Goal: Task Accomplishment & Management: Complete application form

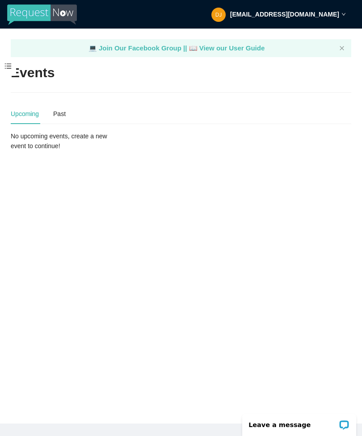
click at [5, 71] on span at bounding box center [8, 66] width 16 height 19
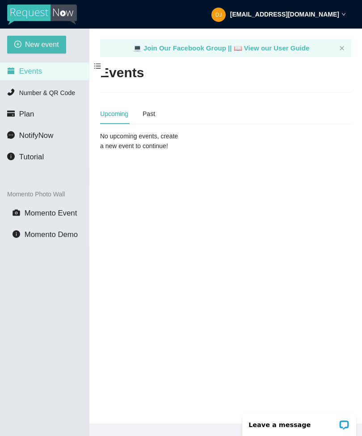
click at [33, 49] on span "New event" at bounding box center [42, 44] width 34 height 11
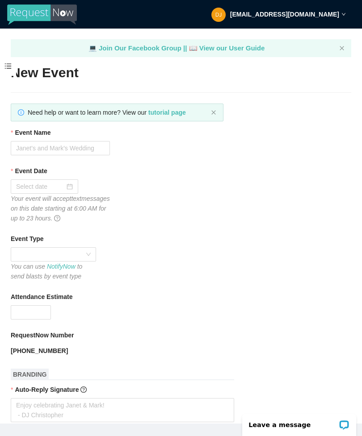
click at [30, 184] on input "Event Date" at bounding box center [40, 187] width 49 height 10
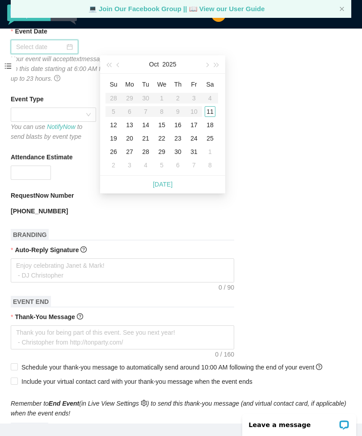
scroll to position [117, 0]
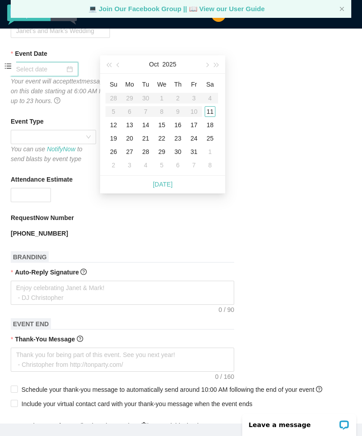
click at [181, 183] on div "Today" at bounding box center [162, 185] width 125 height 18
click at [156, 187] on link "Today" at bounding box center [163, 184] width 20 height 7
type input "10/11/2025"
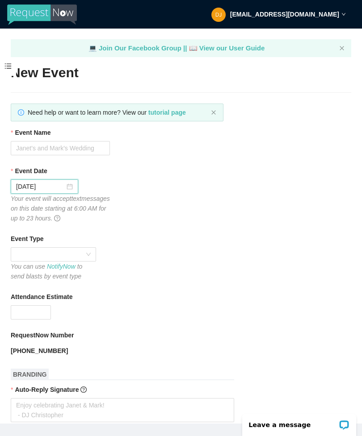
scroll to position [0, 0]
click at [75, 147] on input "Event Name" at bounding box center [60, 148] width 99 height 14
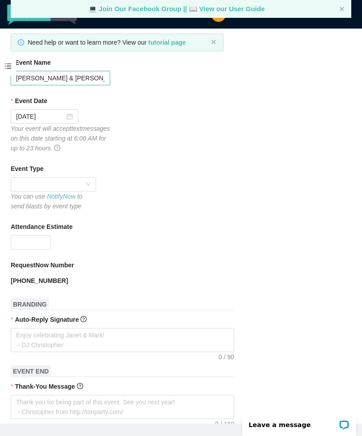
scroll to position [70, 0]
click at [19, 188] on span at bounding box center [53, 184] width 75 height 13
type input "Tanya & Aditya - Chinese Wedding Banquet"
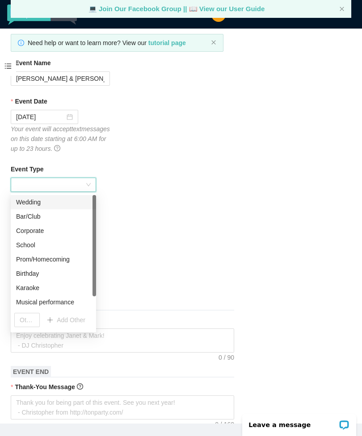
click at [19, 203] on div "Wedding" at bounding box center [53, 202] width 75 height 10
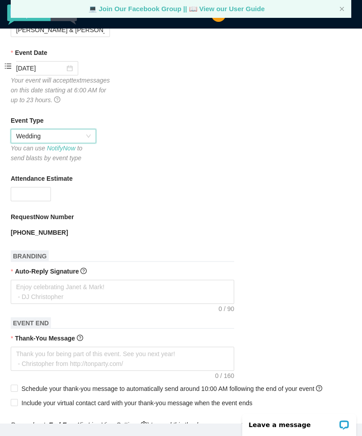
scroll to position [119, 0]
click at [19, 197] on input "Attendance Estimate" at bounding box center [30, 193] width 39 height 13
type input "Q"
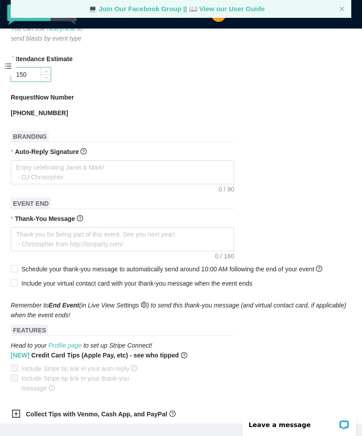
scroll to position [239, 0]
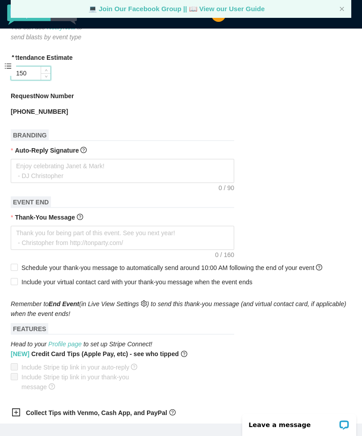
type input "150"
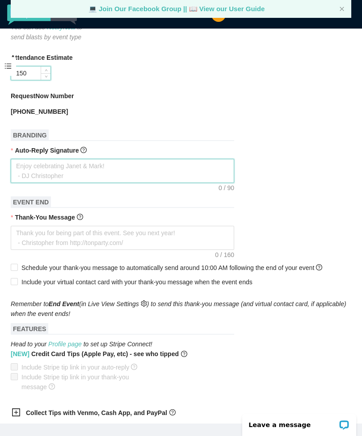
click at [157, 173] on textarea "Auto-Reply Signature" at bounding box center [122, 171] width 223 height 24
type textarea "E"
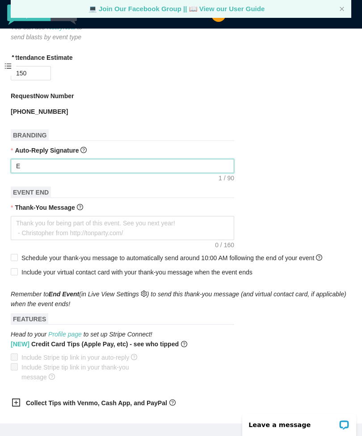
type textarea "En"
type textarea "Enj"
type textarea "Enjo"
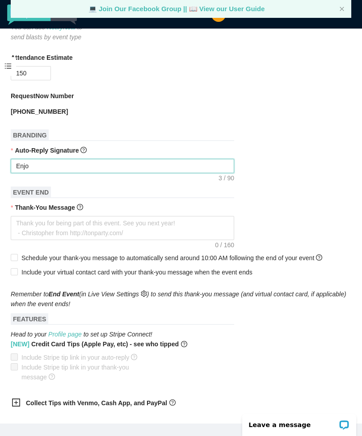
type textarea "Enjo"
type textarea "Enjoy"
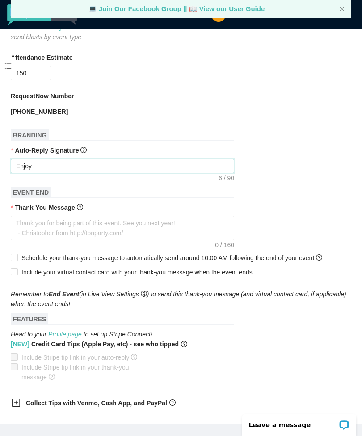
type textarea "Enjoy c"
type textarea "Enjoy ce"
type textarea "Enjoy cel"
type textarea "Enjoy cele"
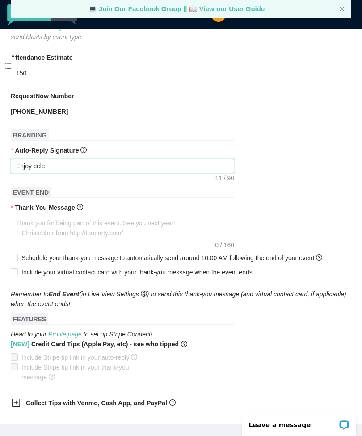
type textarea "Enjoy celeb"
type textarea "Enjoy celebr"
type textarea "Enjoy celebra"
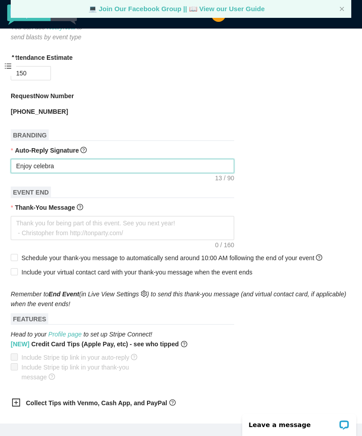
type textarea "Enjoy celebrat"
type textarea "Enjoy celebrati"
type textarea "Enjoy celebratin"
type textarea "Enjoy celebrating"
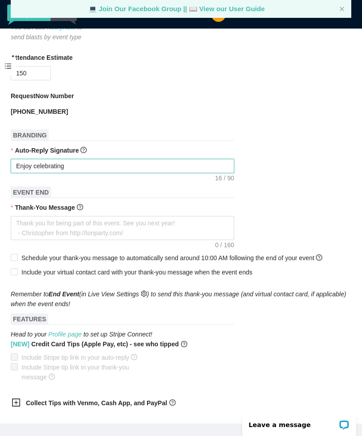
type textarea "Enjoy celebrating"
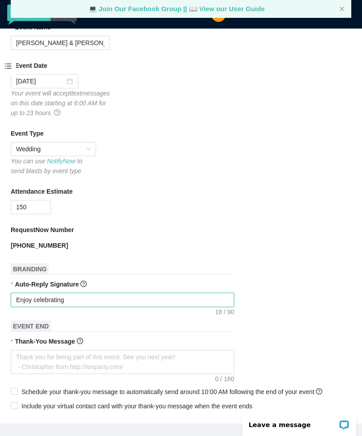
scroll to position [77, 0]
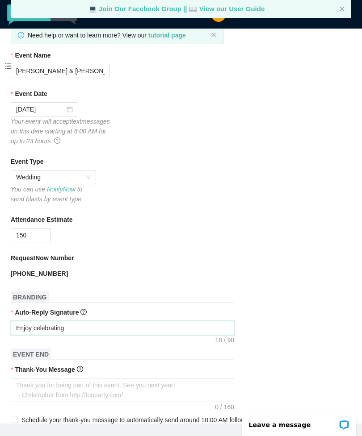
type textarea "Enjoy celebrating"
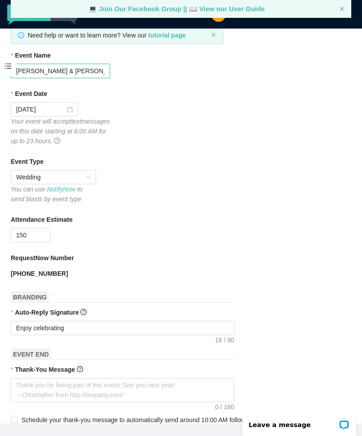
click at [62, 73] on input "Tanya & Aditya - Chinese Wedding Banquet" at bounding box center [60, 71] width 99 height 14
click at [70, 71] on input "Tanya & Aditya - Chinese Wedding Banquet" at bounding box center [60, 71] width 99 height 14
click at [69, 70] on input "Tanya & Aditya’s Chinese Wedding Banquet" at bounding box center [60, 71] width 99 height 14
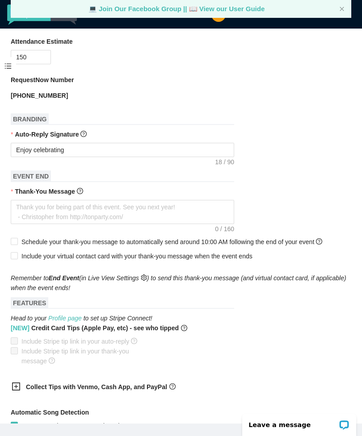
scroll to position [277, 0]
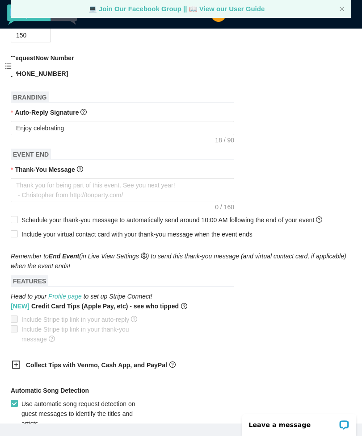
type input "Tanya & Aditya’s Chinese Wedding Banquet"
click at [135, 132] on textarea "Enjoy celebrating" at bounding box center [122, 128] width 223 height 14
click at [139, 131] on textarea "Enjoy celebrating" at bounding box center [122, 128] width 223 height 14
click at [105, 130] on textarea "Enjoy celebrating" at bounding box center [122, 128] width 223 height 14
click at [99, 130] on textarea "Enjoy celebrating" at bounding box center [122, 128] width 223 height 14
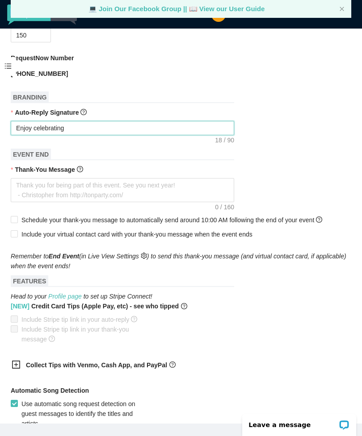
click at [97, 129] on textarea "Enjoy celebrating" at bounding box center [122, 128] width 223 height 14
paste textarea "Tanya & Aditya’s Chinese Wedding Banquet"
type textarea "Enjoy celebrating Tanya & Aditya’s Chinese Wedding Banquet"
type textarea "Enjoy celebrating Tanya & Aditya’s Chinese Wedding Banquet!"
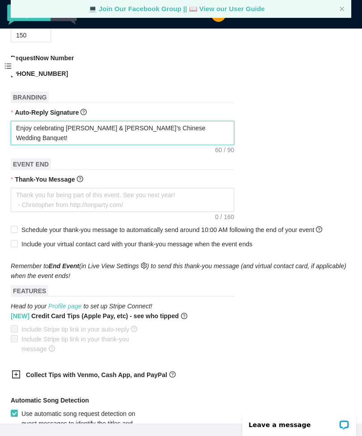
type textarea "Enjoy celebrating Tanya & Aditya’s Chinese Wedding Banquet!"
type textarea "Enjoy celebrating Tanya & Aditya’s Chinese Wedding Banquet! -"
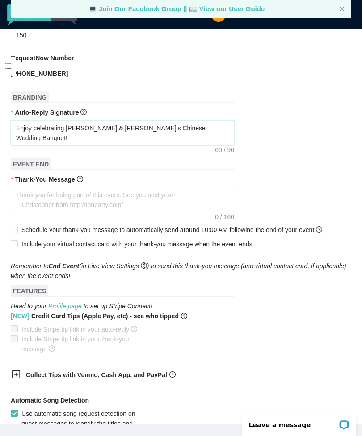
type textarea "Enjoy celebrating Tanya & Aditya’s Chinese Wedding Banquet! -"
type textarea "Enjoy celebrating Tanya & Aditya’s Chinese Wedding Banquet! - D"
type textarea "Enjoy celebrating Tanya & Aditya’s Chinese Wedding Banquet! - DJ"
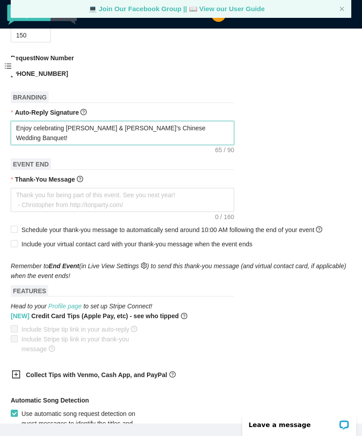
type textarea "Enjoy celebrating Tanya & Aditya’s Chinese Wedding Banquet! - DJ"
type textarea "Enjoy celebrating Tanya & Aditya’s Chinese Wedding Banquet! - DJ L"
type textarea "Enjoy celebrating Tanya & Aditya’s Chinese Wedding Banquet! - DJ Le"
type textarea "Enjoy celebrating Tanya & Aditya’s Chinese Wedding Banquet! - DJ Lex"
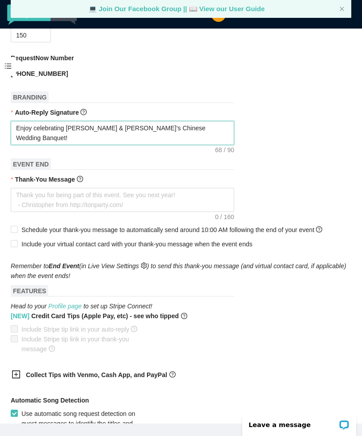
type textarea "Enjoy celebrating Tanya & Aditya’s Chinese Wedding Banquet! - DJ Lex"
type textarea "Enjoy celebrating Tanya & Aditya’s Chinese Wedding Banquet! - DJ Lexx"
type textarea "Enjoy celebrating Tanya & Aditya’s Chinese Wedding Banquet! - DJ LexxL"
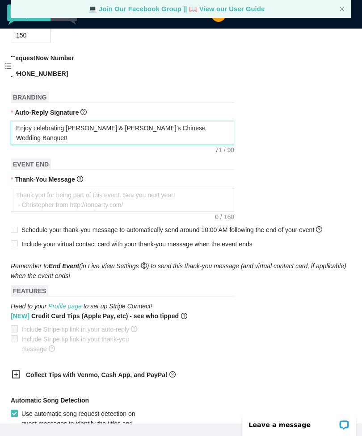
type textarea "Enjoy celebrating Tanya & Aditya’s Chinese Wedding Banquet! - DJ LexxLe"
type textarea "Enjoy celebrating Tanya & Aditya’s Chinese Wedding Banquet! - DJ LexxLew"
type textarea "Enjoy celebrating Tanya & Aditya’s Chinese Wedding Banquet! - DJ LexxLewi"
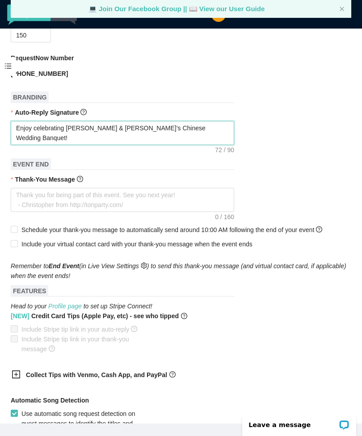
type textarea "Enjoy celebrating Tanya & Aditya’s Chinese Wedding Banquet! - DJ LexxLewi"
type textarea "Enjoy celebrating Tanya & Aditya’s Chinese Wedding Banquet! - DJ LexxLewis"
type textarea "Enjoy celebrating Tanya & Aditya’s Chinese Wedding Banquet! - DJ LexxLewi"
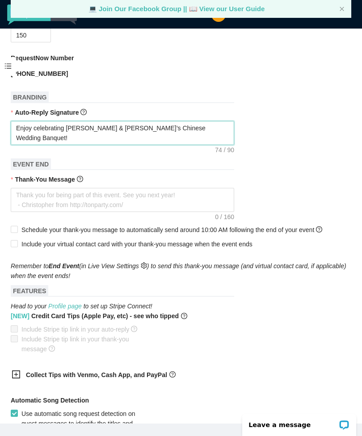
type textarea "Enjoy celebrating Tanya & Aditya’s Chinese Wedding Banquet! - DJ LexxLew"
type textarea "Enjoy celebrating Tanya & Aditya’s Chinese Wedding Banquet! - DJ LexxLe"
type textarea "Enjoy celebrating Tanya & Aditya’s Chinese Wedding Banquet! - DJ LexxL"
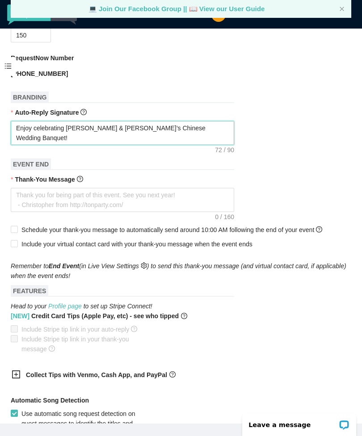
type textarea "Enjoy celebrating Tanya & Aditya’s Chinese Wedding Banquet! - DJ LexxL"
type textarea "Enjoy celebrating Tanya & Aditya’s Chinese Wedding Banquet! - DJ Lexx"
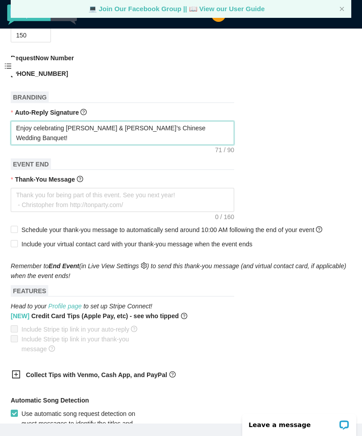
type textarea "Enjoy celebrating Tanya & Aditya’s Chinese Wedding Banquet! - DJ Lexx L"
type textarea "Enjoy celebrating Tanya & Aditya’s Chinese Wedding Banquet! - DJ Lexx Le"
type textarea "Enjoy celebrating Tanya & Aditya’s Chinese Wedding Banquet! - DJ Lexx Lew"
type textarea "Enjoy celebrating Tanya & Aditya’s Chinese Wedding Banquet! - DJ Lexx Lewi"
type textarea "Enjoy celebrating Tanya & Aditya’s Chinese Wedding Banquet! - DJ Lexx Lewis"
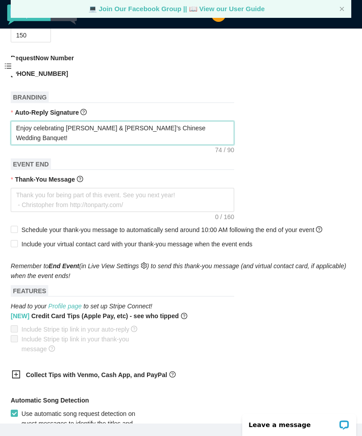
type textarea "Enjoy celebrating Tanya & Aditya’s Chinese Wedding Banquet! - DJ Lexx Lewis"
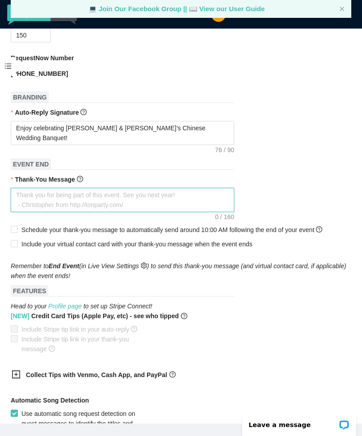
click at [146, 199] on textarea "Thank-You Message" at bounding box center [122, 200] width 223 height 24
type textarea "T"
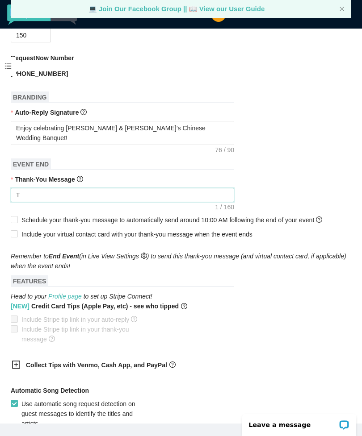
type textarea "Th"
type textarea "Tha"
type textarea "Than"
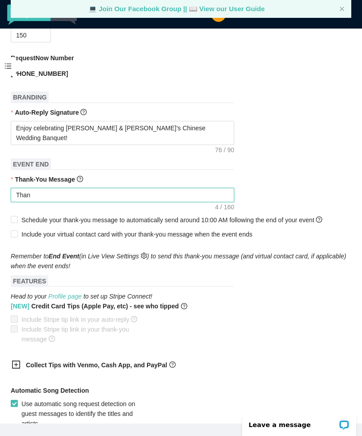
type textarea "Thank"
type textarea "Thank f"
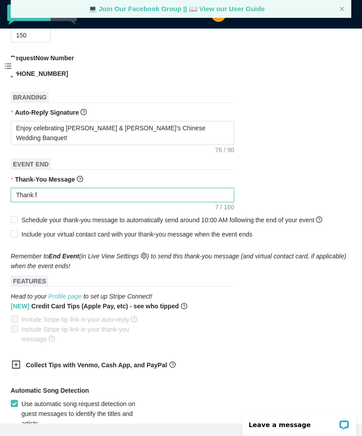
type textarea "Thank fo"
type textarea "Thank for"
type textarea "Thank for y"
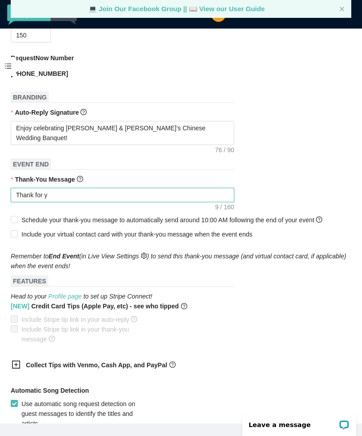
type textarea "Thank for yo"
type textarea "Thank for you"
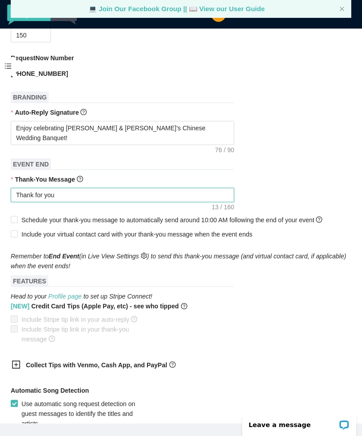
type textarea "Thank for you"
type textarea "Thank for you b"
type textarea "Thank for you be"
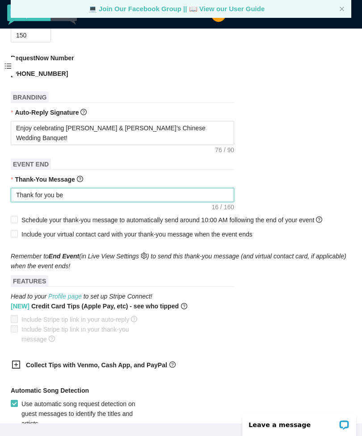
type textarea "Thank for you bei"
type textarea "Thank for you bein"
type textarea "Thank for you bei"
type textarea "Thank for you be"
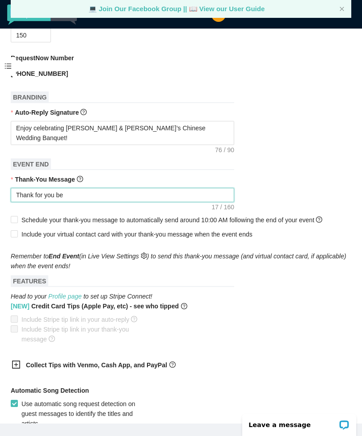
type textarea "Thank for you be"
type textarea "Thank for you b"
type textarea "Thank for you"
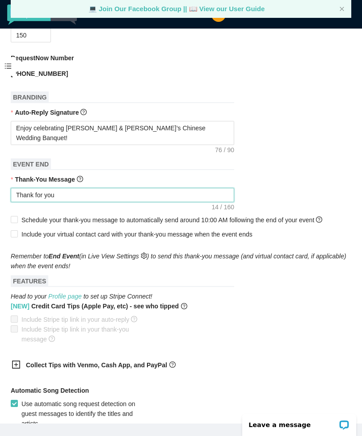
type textarea "Thank for yo"
type textarea "Thank for y"
type textarea "Thank for"
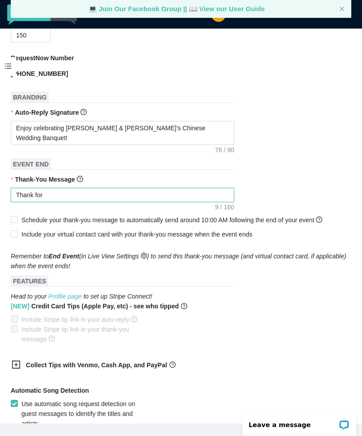
type textarea "Thank fo"
type textarea "Thank f"
type textarea "Thank"
type textarea "Thank y"
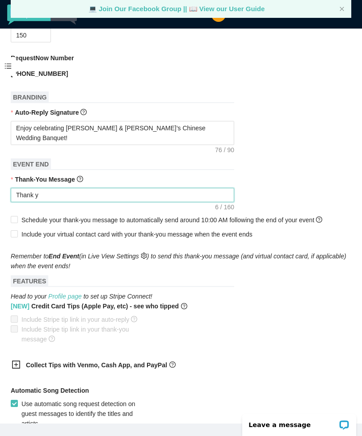
type textarea "Thank yo"
type textarea "Thank you"
type textarea "Thank you f"
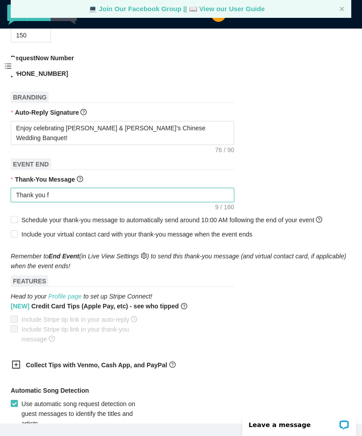
type textarea "Thank you f"
type textarea "Thank you fo"
type textarea "Thank you for"
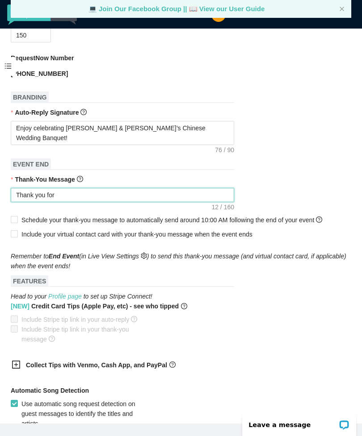
type textarea "Thank you for"
type textarea "Thank you for b"
type textarea "Thank you for be"
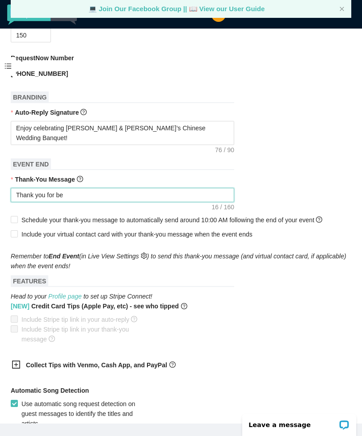
type textarea "Thank you for bei"
type textarea "Thank you for bein"
type textarea "Thank you for being"
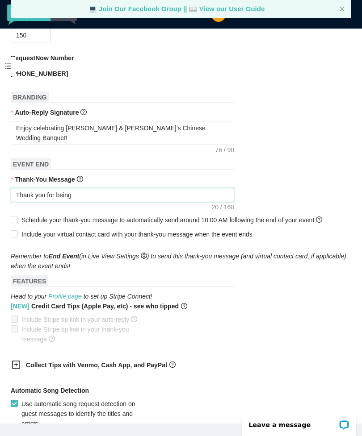
type textarea "Thank you for being a"
type textarea "Thank you for being ap"
type textarea "Thank you for being apa"
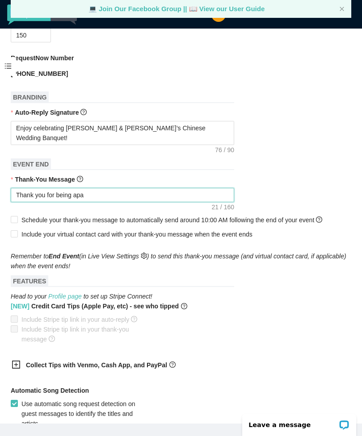
type textarea "Thank you for being apa"
type textarea "Thank you for being apar"
type textarea "Thank you for being apart"
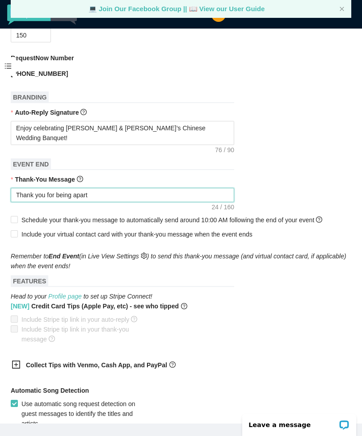
type textarea "Thank you for being apart"
type textarea "Thank you for being apart o"
type textarea "Thank you for being apart of"
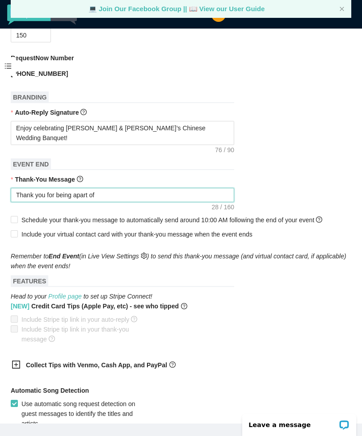
type textarea "Thank you for being apart of"
type textarea "Thank you for being apart of t"
type textarea "Thank you for being apart of th"
type textarea "Thank you for being apart of thi"
type textarea "Thank you for being apart of this"
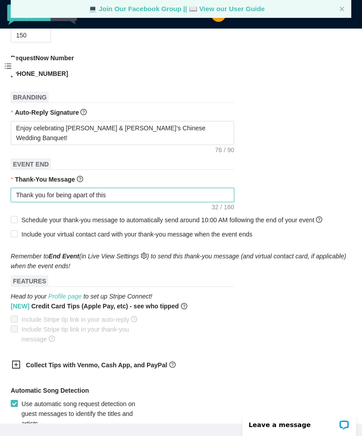
type textarea "Thank you for being apart of this"
type textarea "Thank you for being apart of this e"
type textarea "Thank you for being apart of this ev"
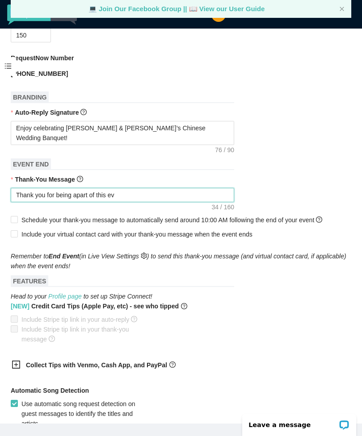
type textarea "Thank you for being apart of this ev"
type textarea "Thank you for being apart of this eve"
type textarea "Thank you for being apart of this even"
type textarea "Thank you for being apart of this event"
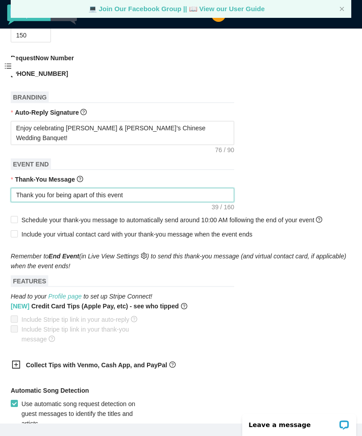
type textarea "Thank you for being apart of this event!"
type textarea "Thank you for being apart of this event! P"
type textarea "Thank you for being apart of this event! Pl"
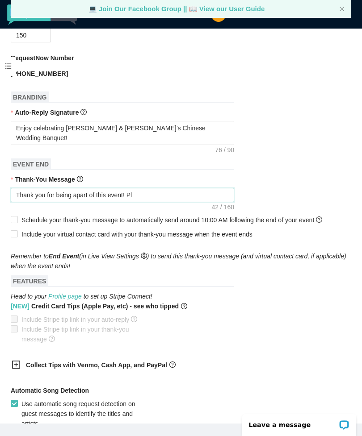
type textarea "Thank you for being apart of this event! Pl"
type textarea "Thank you for being apart of this event! Ple"
type textarea "Thank you for being apart of this event! Plea"
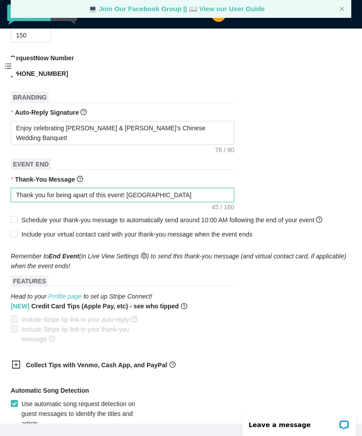
type textarea "Thank you for being apart of this event! Pleas"
type textarea "Thank you for being apart of this event! Please"
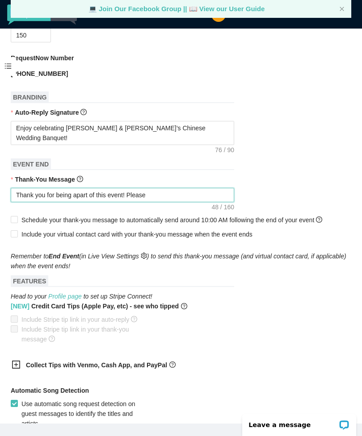
type textarea "Thank you for being apart of this event! Please g"
type textarea "Thank you for being apart of this event! Please ge"
type textarea "Thank you for being apart of this event! Please get"
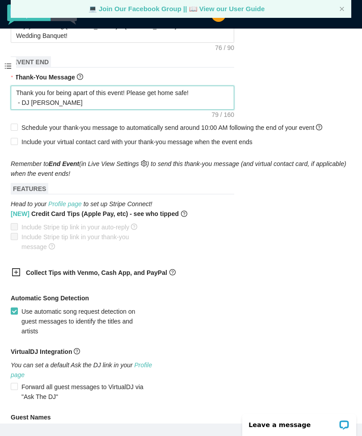
scroll to position [377, 0]
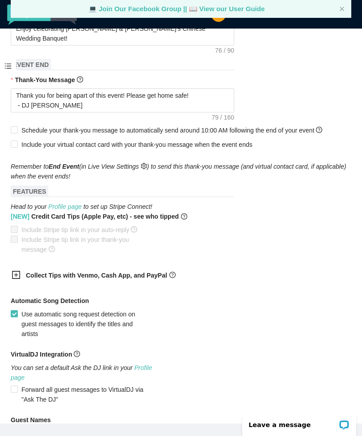
click at [231, 146] on span "Include your virtual contact card with your thank-you message when the event en…" at bounding box center [136, 144] width 231 height 7
click at [17, 146] on input "Include your virtual contact card with your thank-you message when the event en…" at bounding box center [14, 144] width 6 height 6
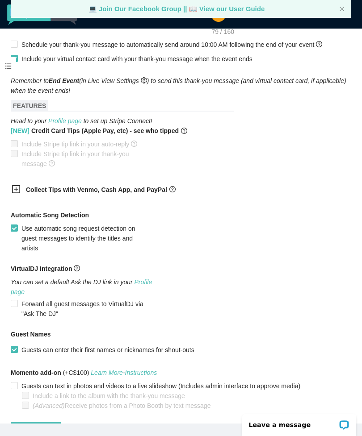
scroll to position [462, 0]
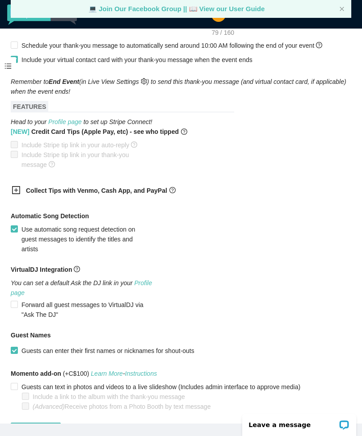
click at [53, 430] on span "Create event" at bounding box center [36, 430] width 36 height 10
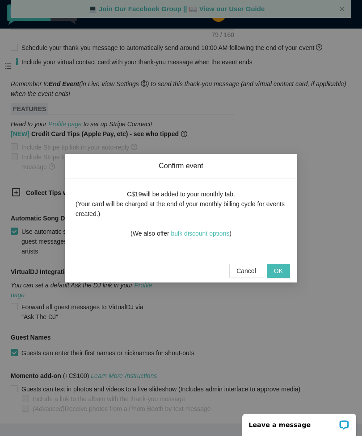
click at [276, 270] on span "OK" at bounding box center [278, 271] width 9 height 10
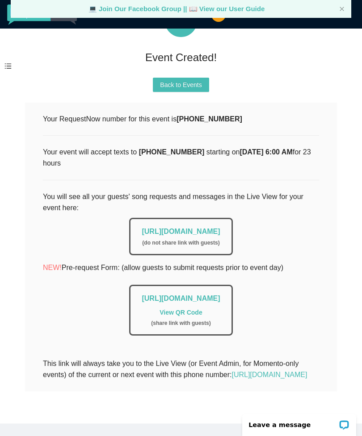
scroll to position [72, 0]
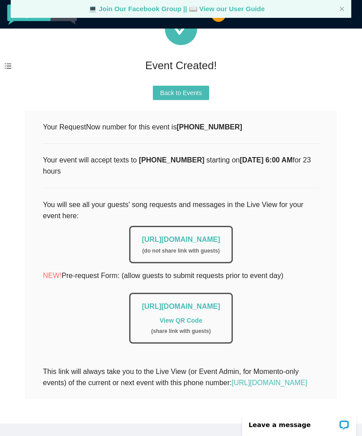
click at [220, 240] on link "https://app.requestnow.io/live/rvyamje" at bounding box center [181, 240] width 78 height 8
